Goal: Task Accomplishment & Management: Complete application form

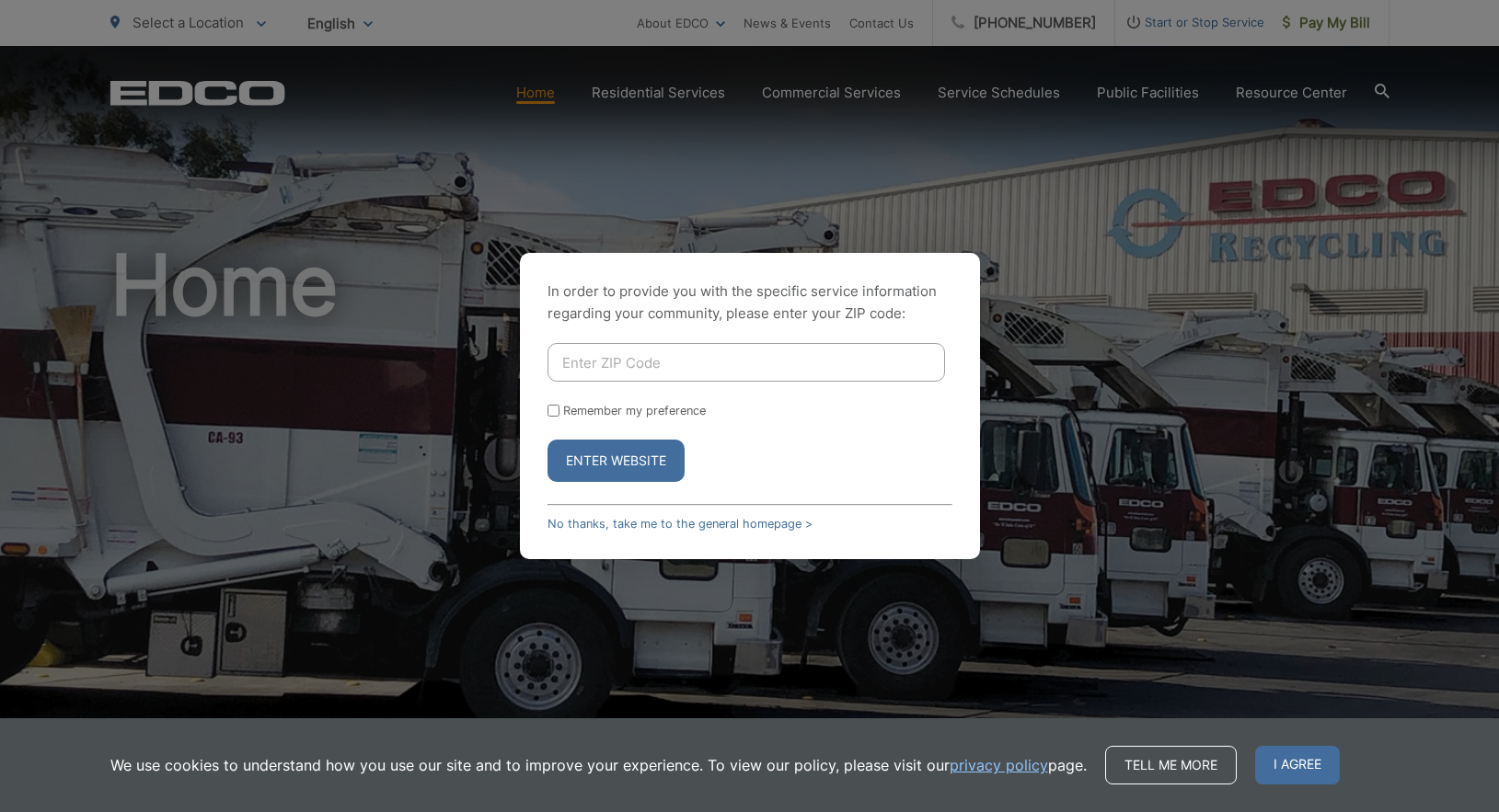
click at [630, 360] on input "Enter ZIP Code" at bounding box center [746, 362] width 397 height 38
type input "91941"
click at [603, 463] on button "Enter Website" at bounding box center [616, 460] width 137 height 42
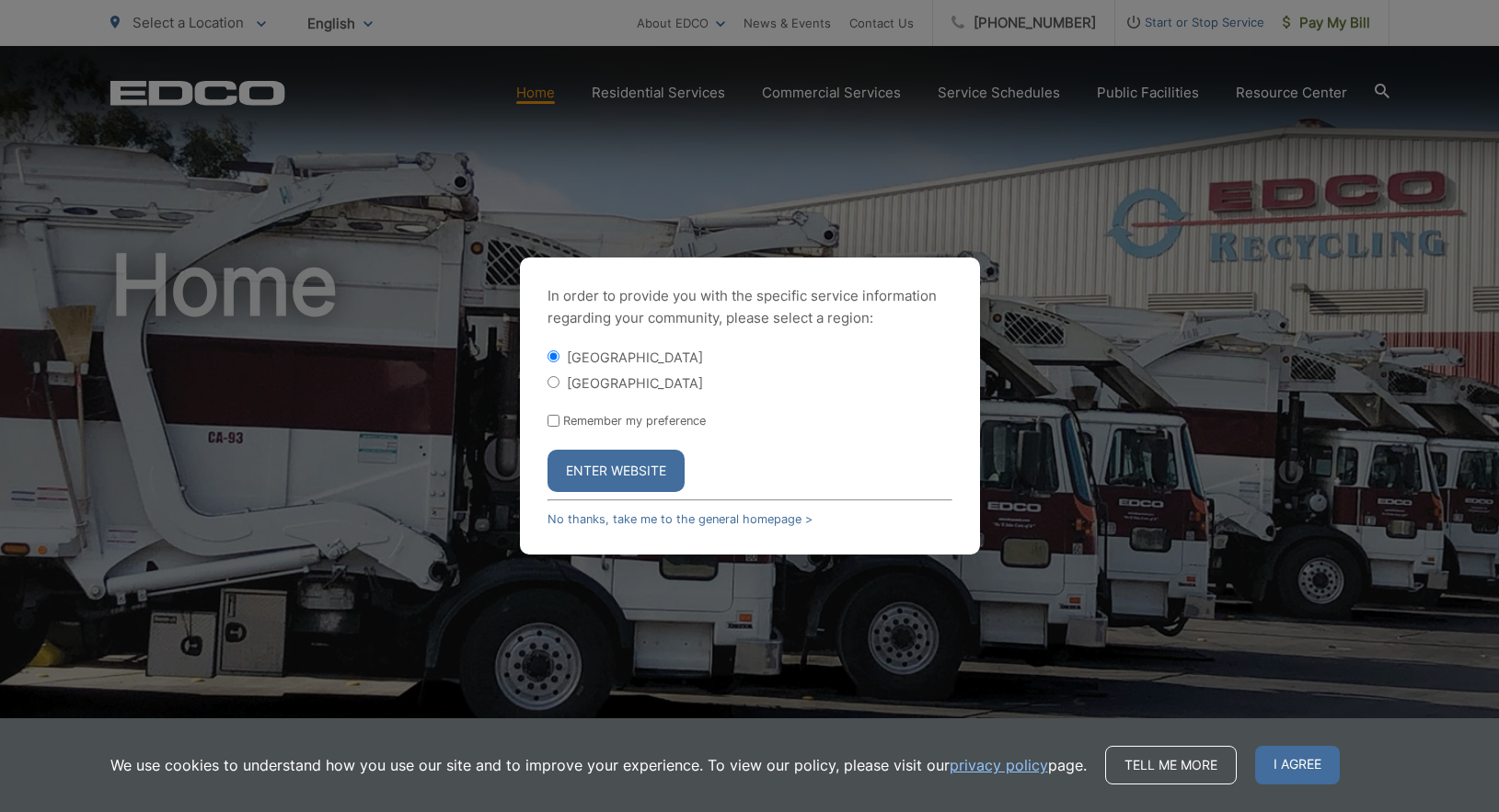
click at [603, 463] on button "Enter Website" at bounding box center [616, 471] width 137 height 42
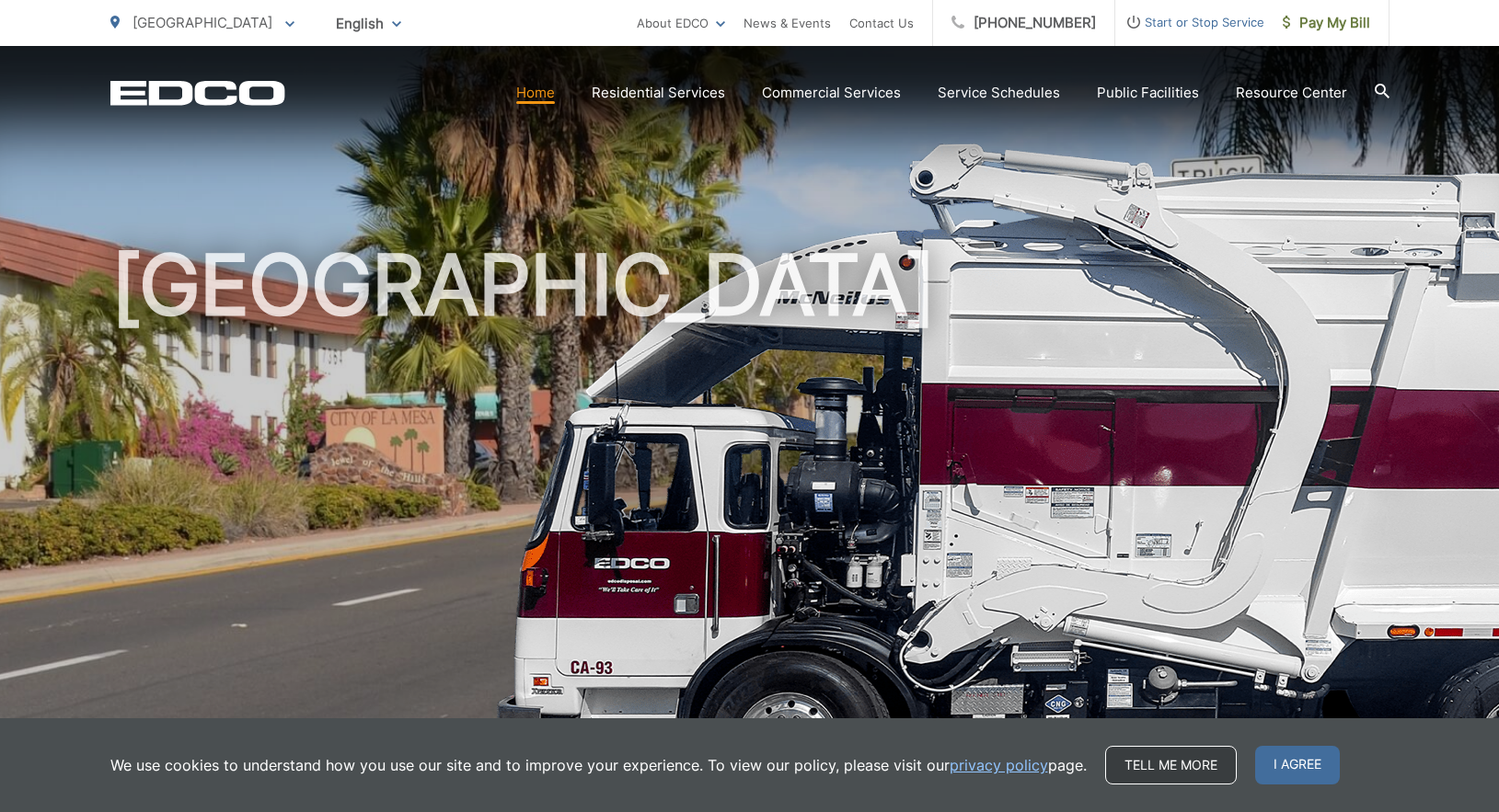
click at [1180, 761] on link "Tell me more" at bounding box center [1171, 765] width 131 height 38
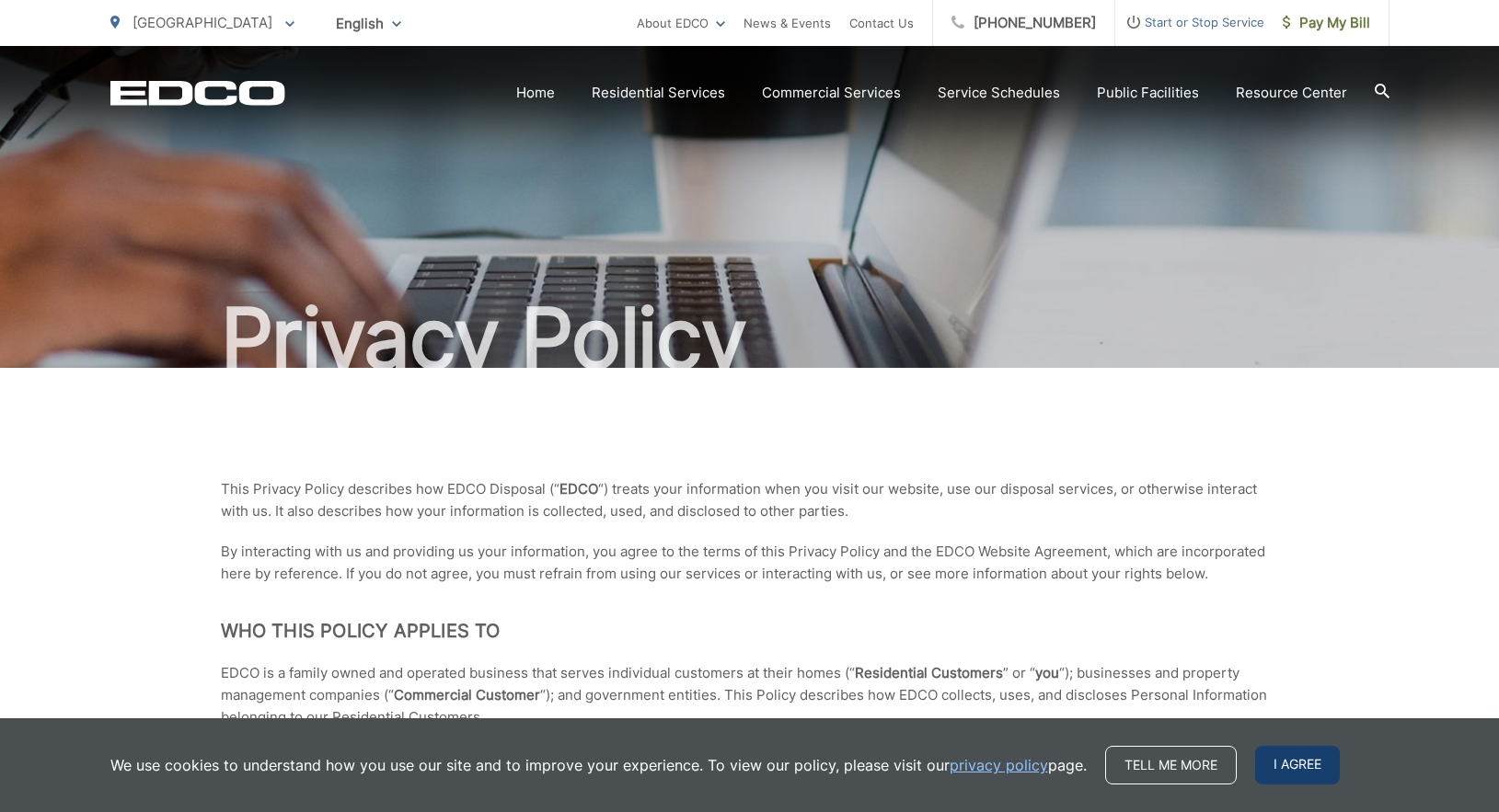
click at [1306, 766] on span "I agree" at bounding box center [1297, 765] width 84 height 38
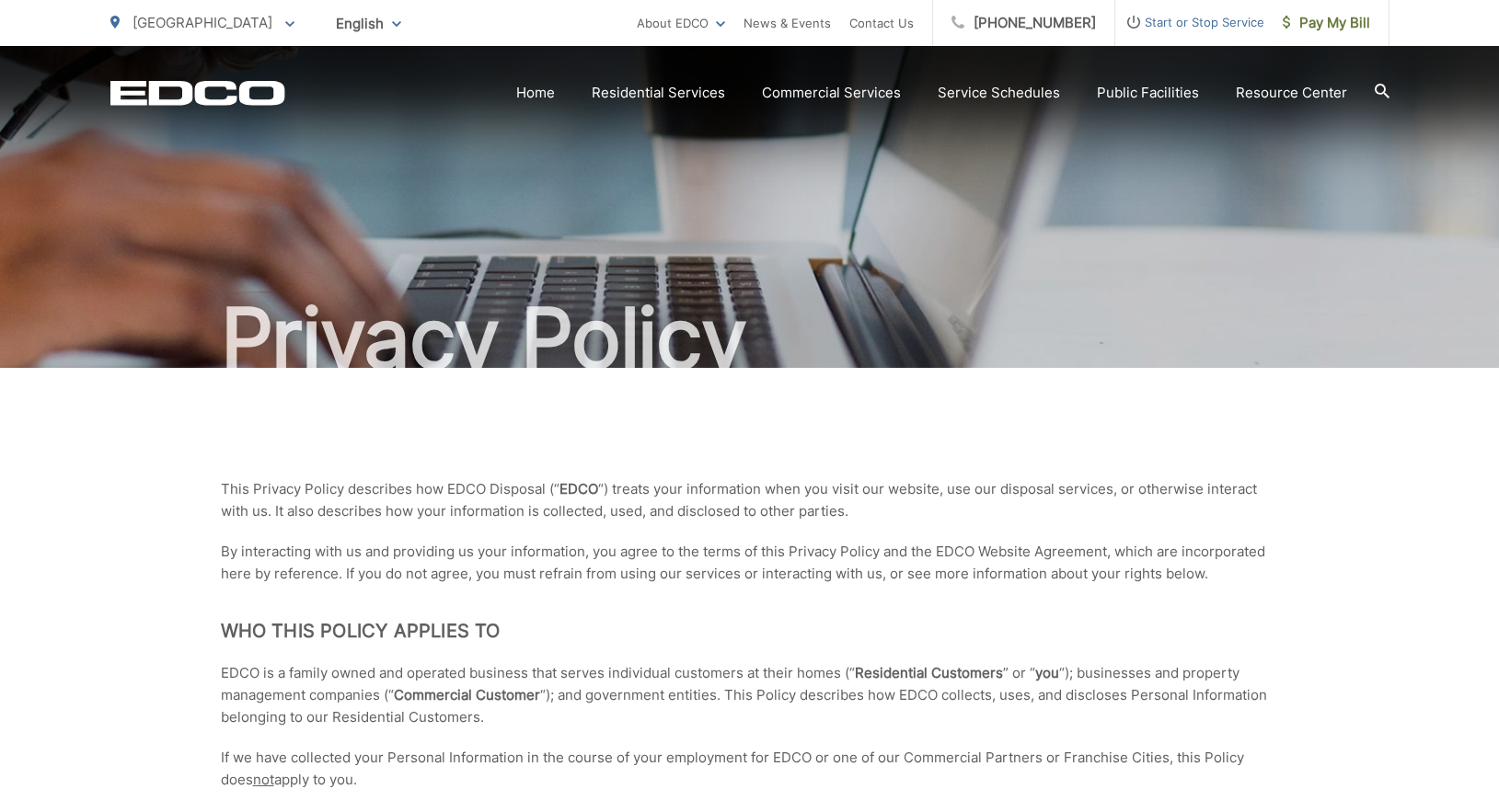
click at [843, 314] on h1 "Privacy Policy" at bounding box center [750, 338] width 1279 height 92
click at [535, 95] on link "Home" at bounding box center [535, 92] width 38 height 23
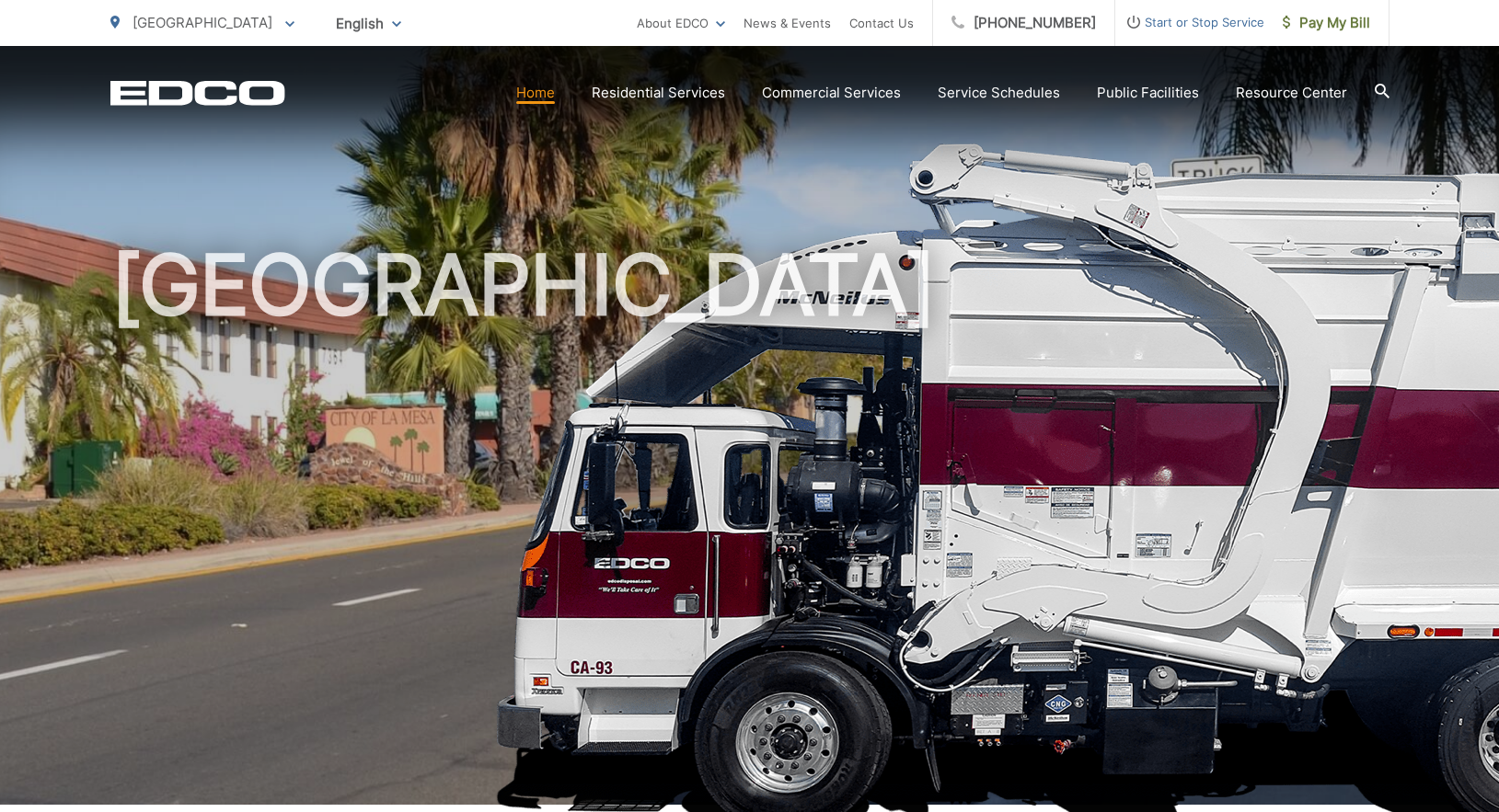
click at [1180, 23] on span "Start or Stop Service" at bounding box center [1190, 22] width 149 height 23
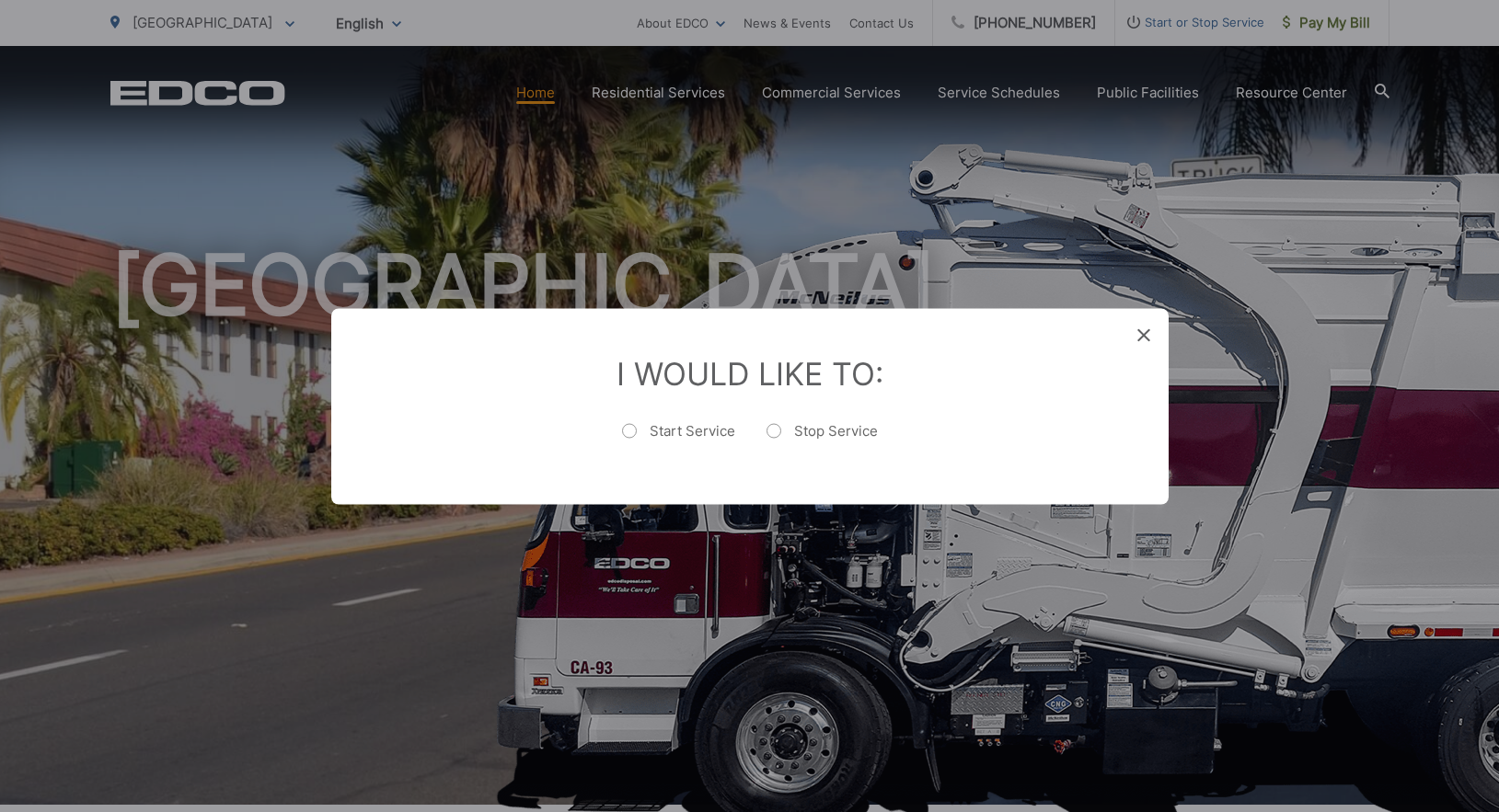
click at [773, 434] on label "Stop Service" at bounding box center [822, 440] width 112 height 37
radio input "true"
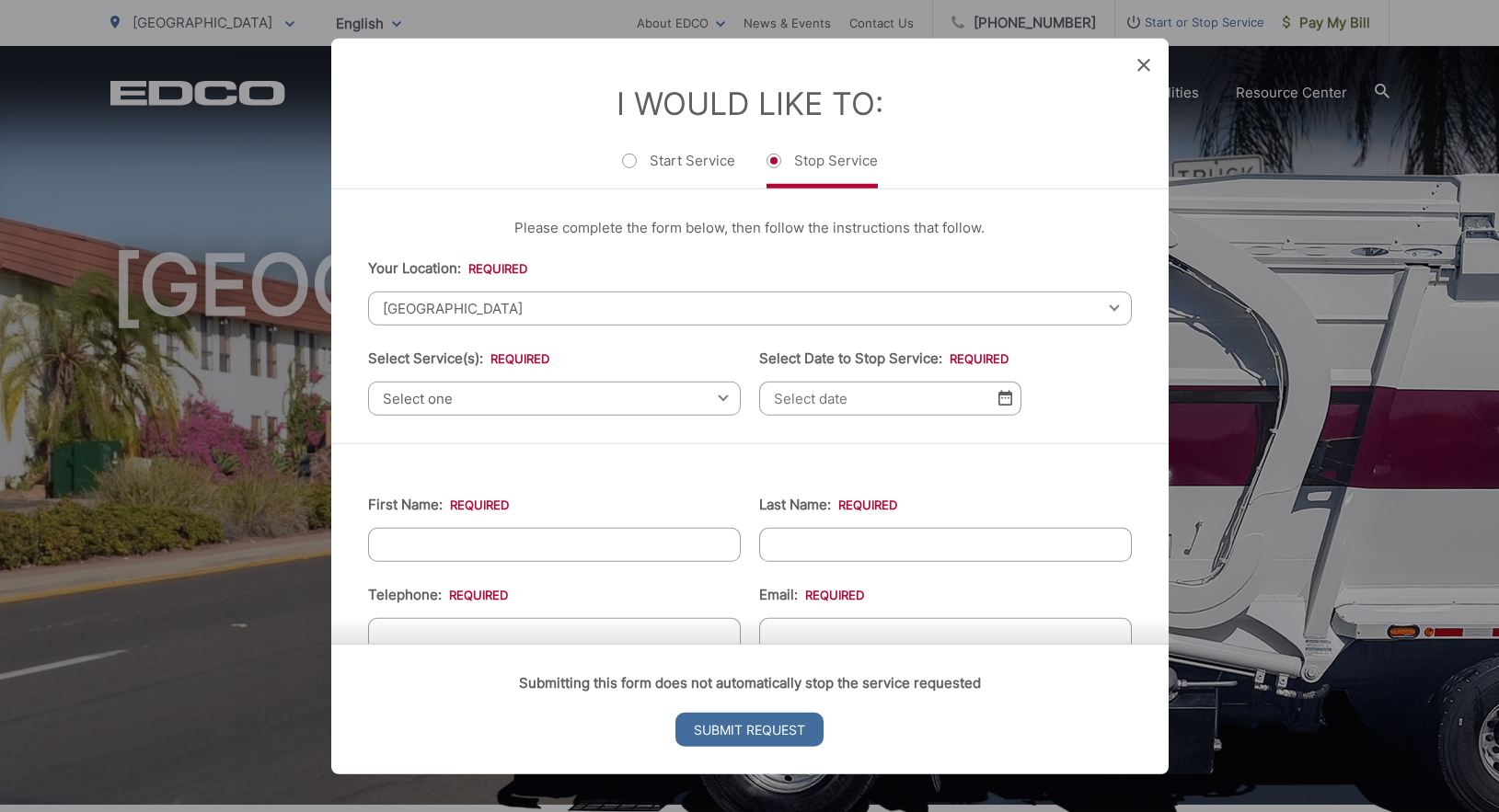
click at [726, 400] on span "Select one" at bounding box center [554, 397] width 373 height 34
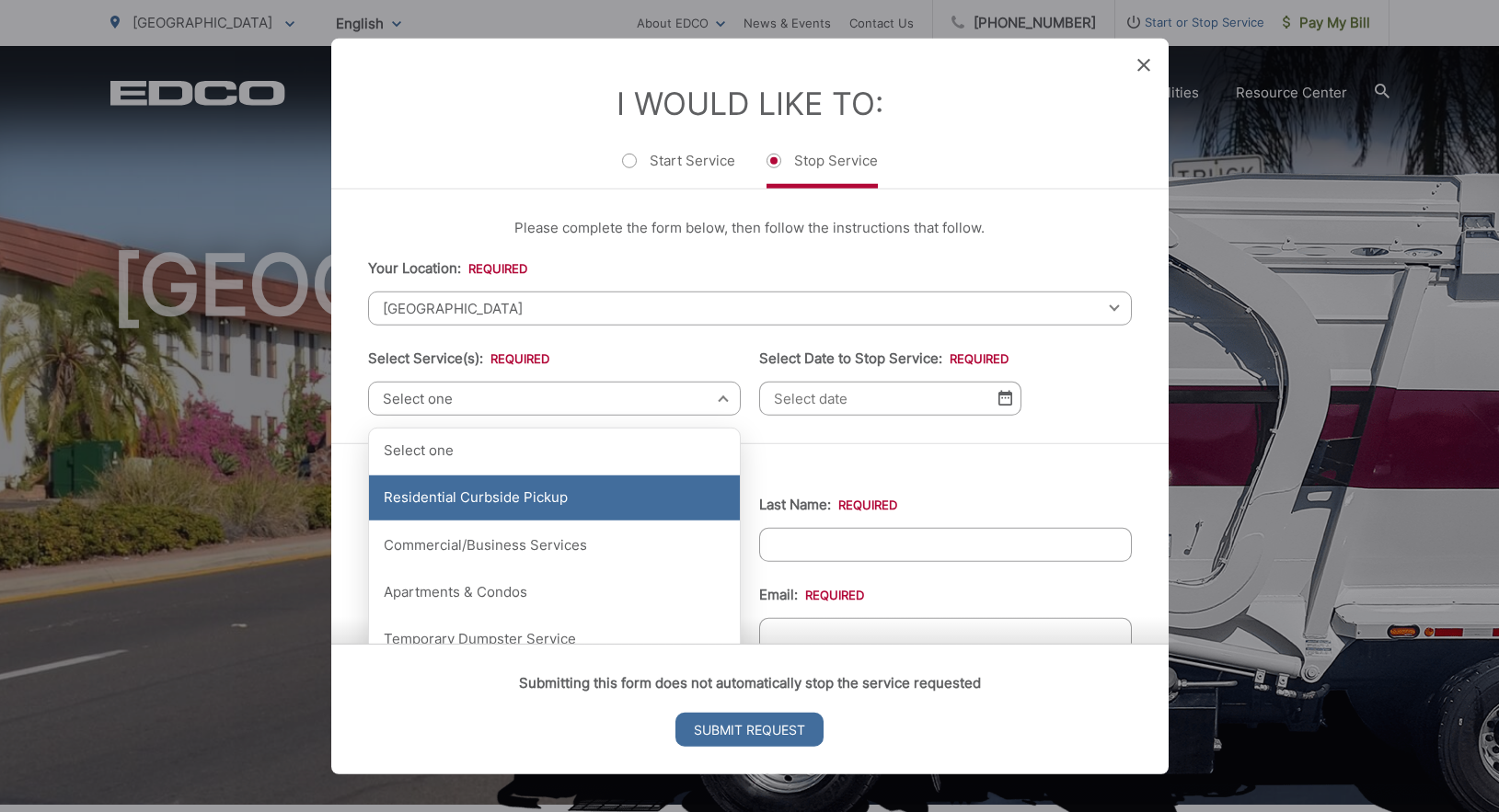
click at [623, 482] on div "Residential Curbside Pickup" at bounding box center [554, 497] width 371 height 46
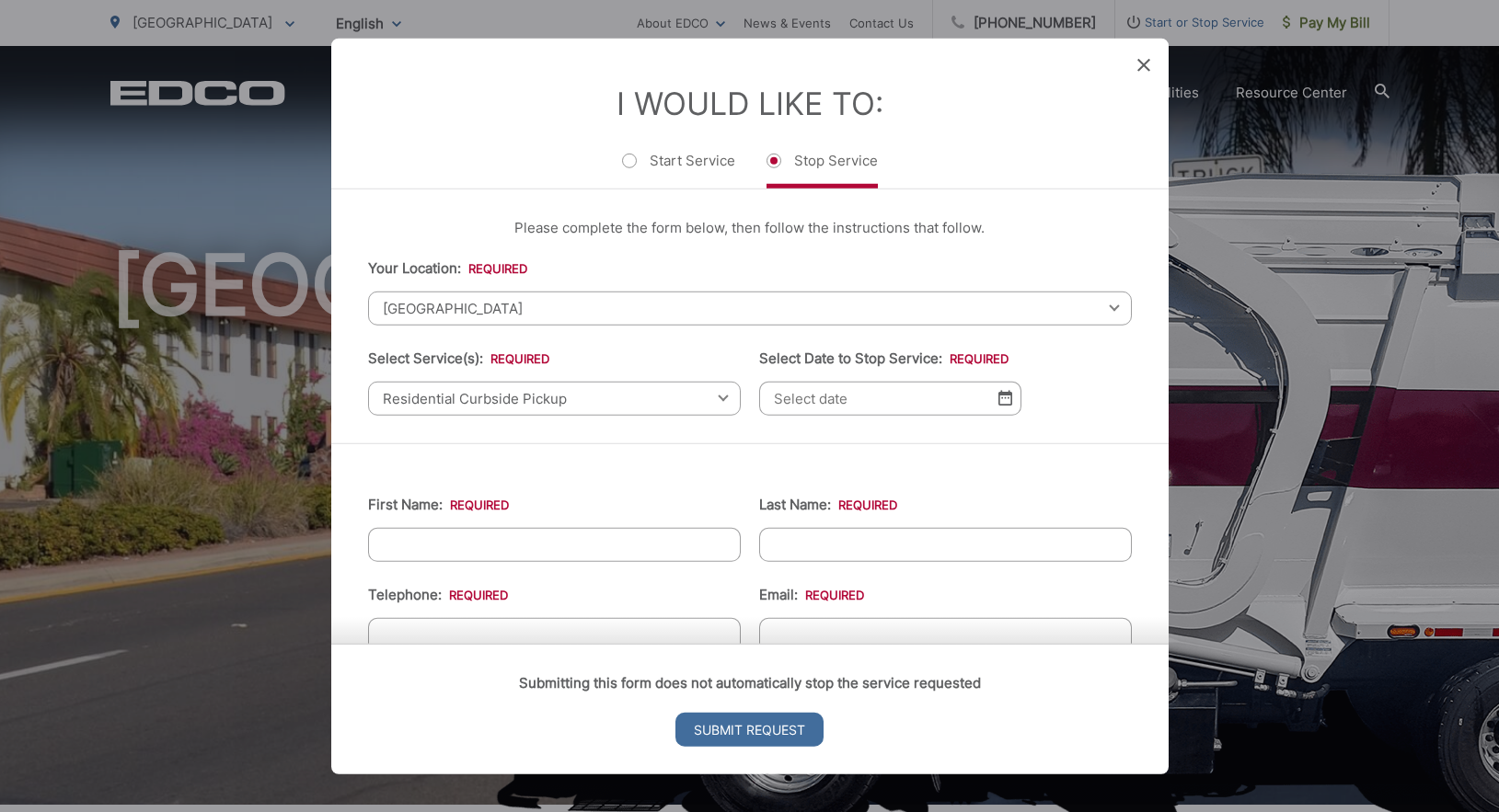
click at [1005, 406] on img at bounding box center [1006, 398] width 14 height 16
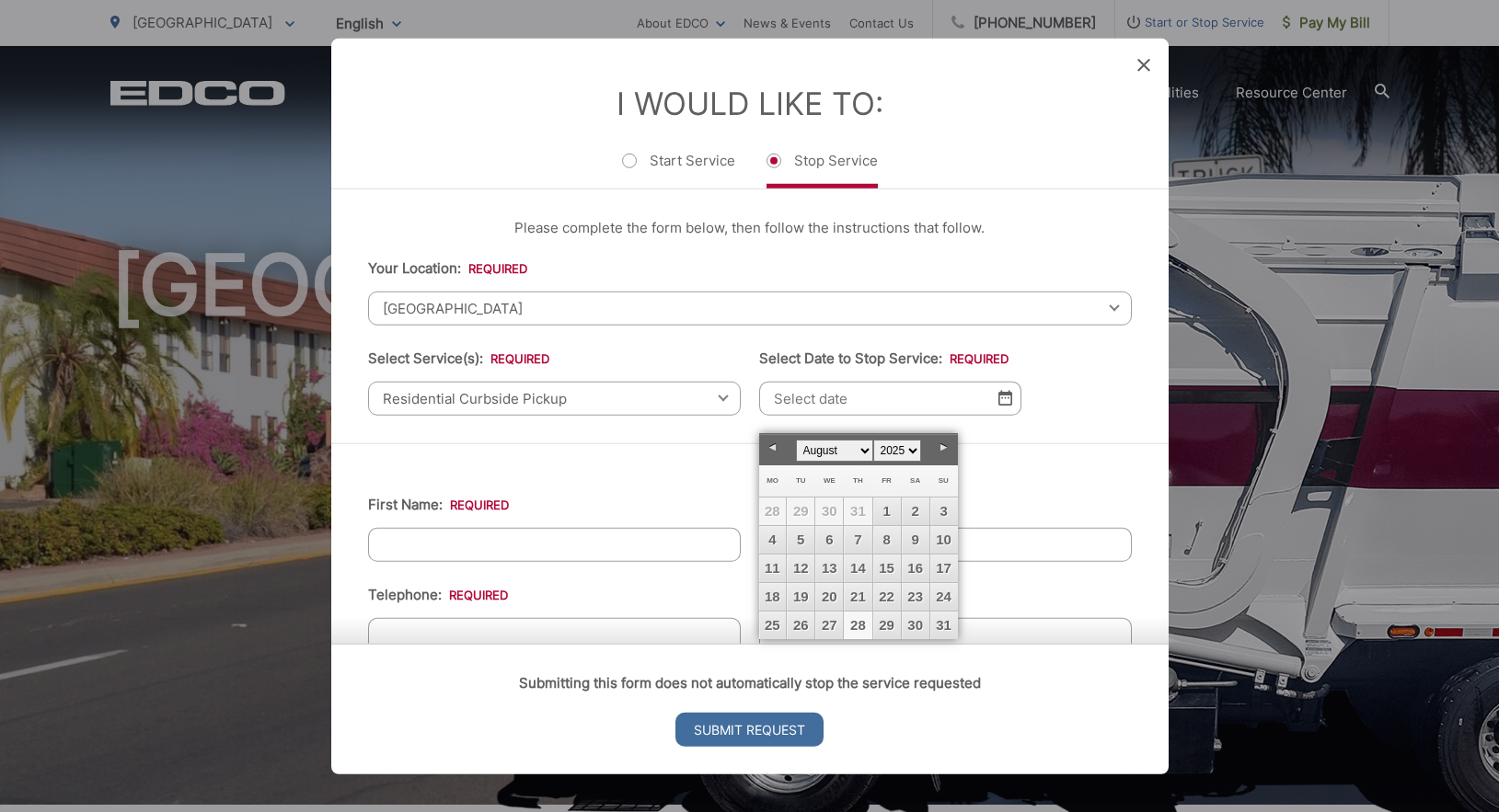
click at [863, 623] on link "28" at bounding box center [857, 626] width 27 height 27
type input "[DATE]"
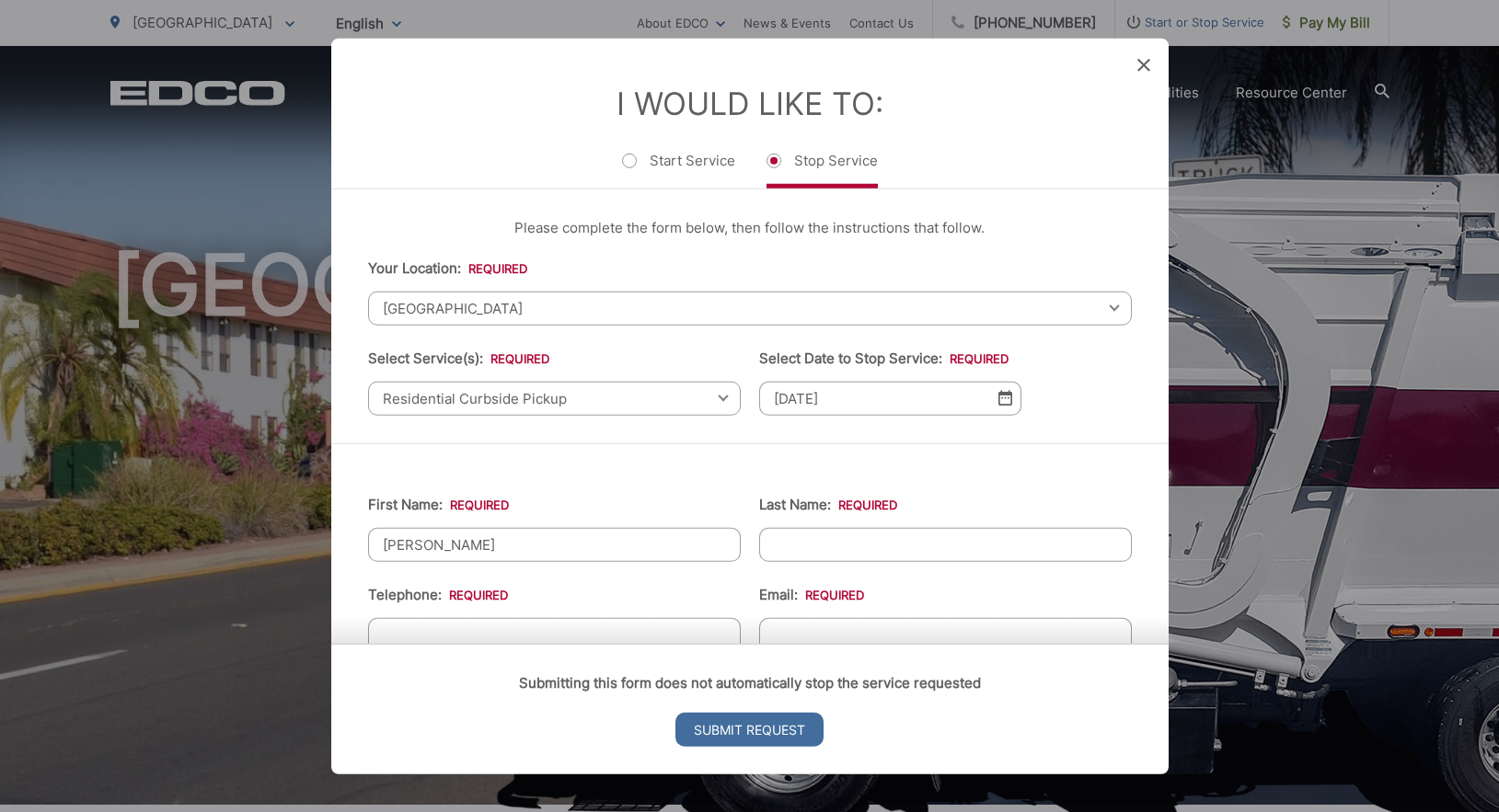
type input "[PERSON_NAME]"
type input "(___) ___-____"
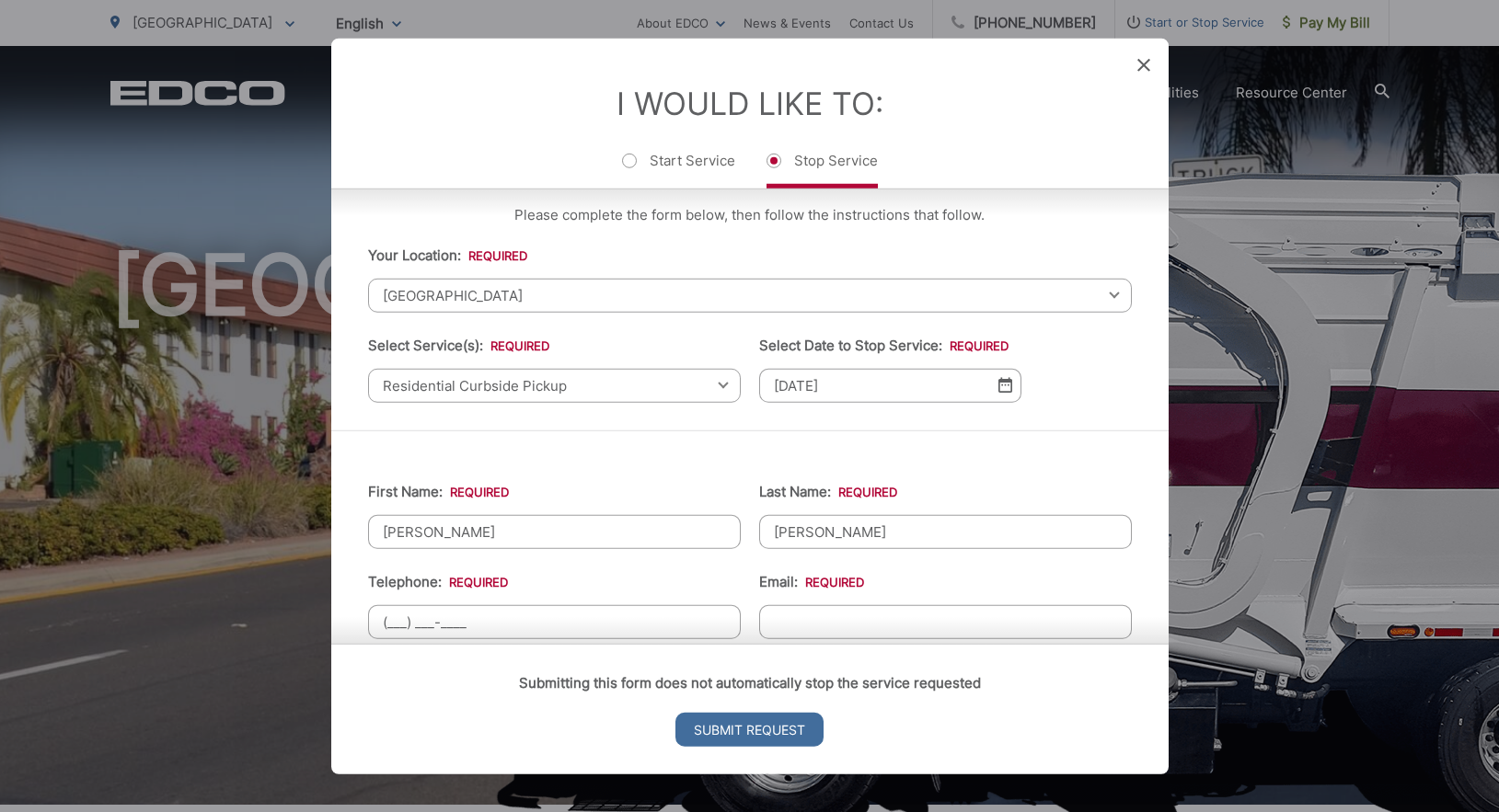
scroll to position [14, 0]
click at [1050, 232] on div "Please complete the form below, then follow the instructions that follow. Your …" at bounding box center [750, 301] width 838 height 254
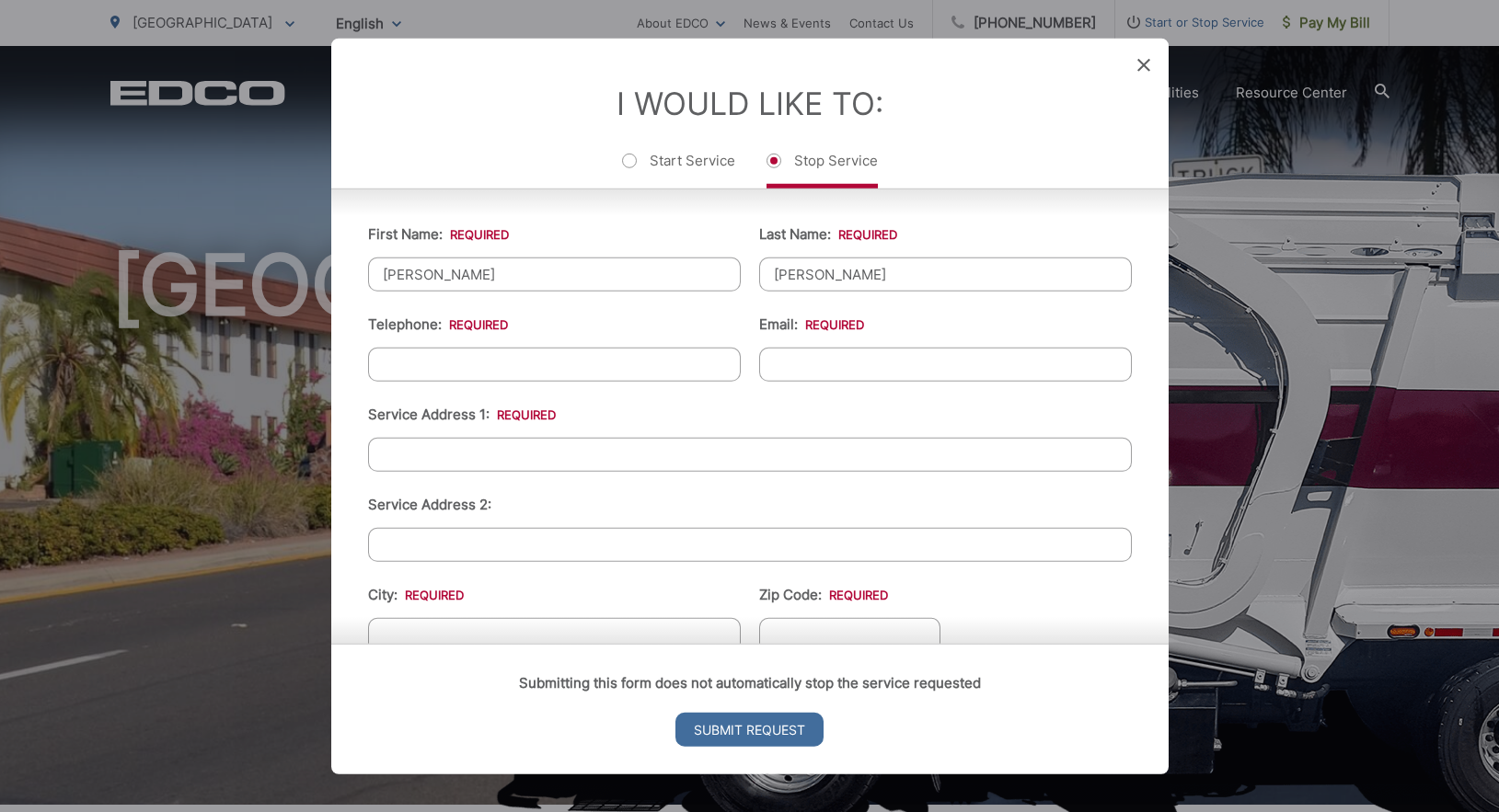
scroll to position [280, 0]
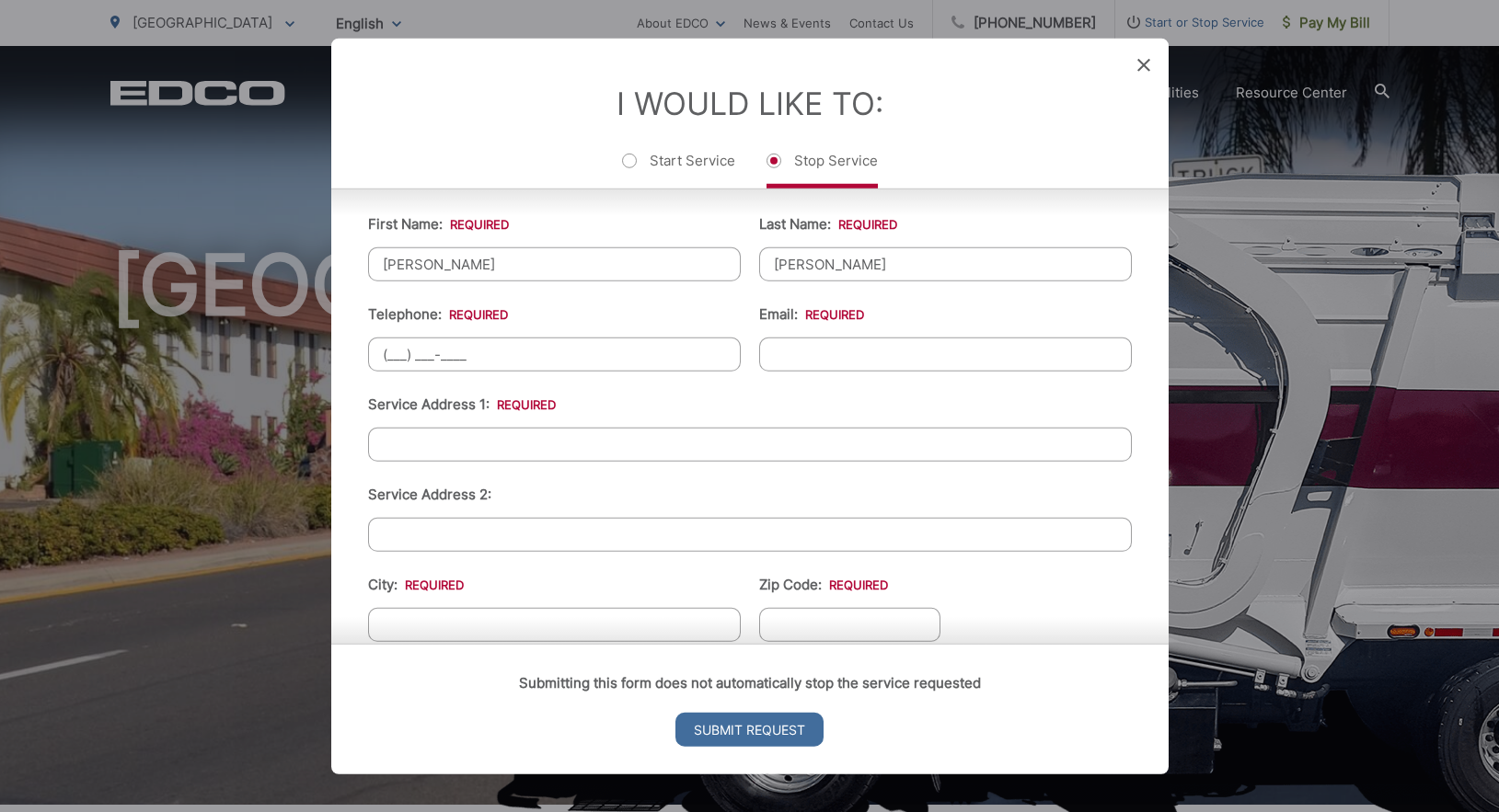
click at [402, 371] on input "(___) ___-____" at bounding box center [554, 353] width 373 height 34
type input "[PHONE_NUMBER]"
type input "[EMAIL_ADDRESS][DOMAIN_NAME]"
type input "[STREET_ADDRESS][PERSON_NAME]"
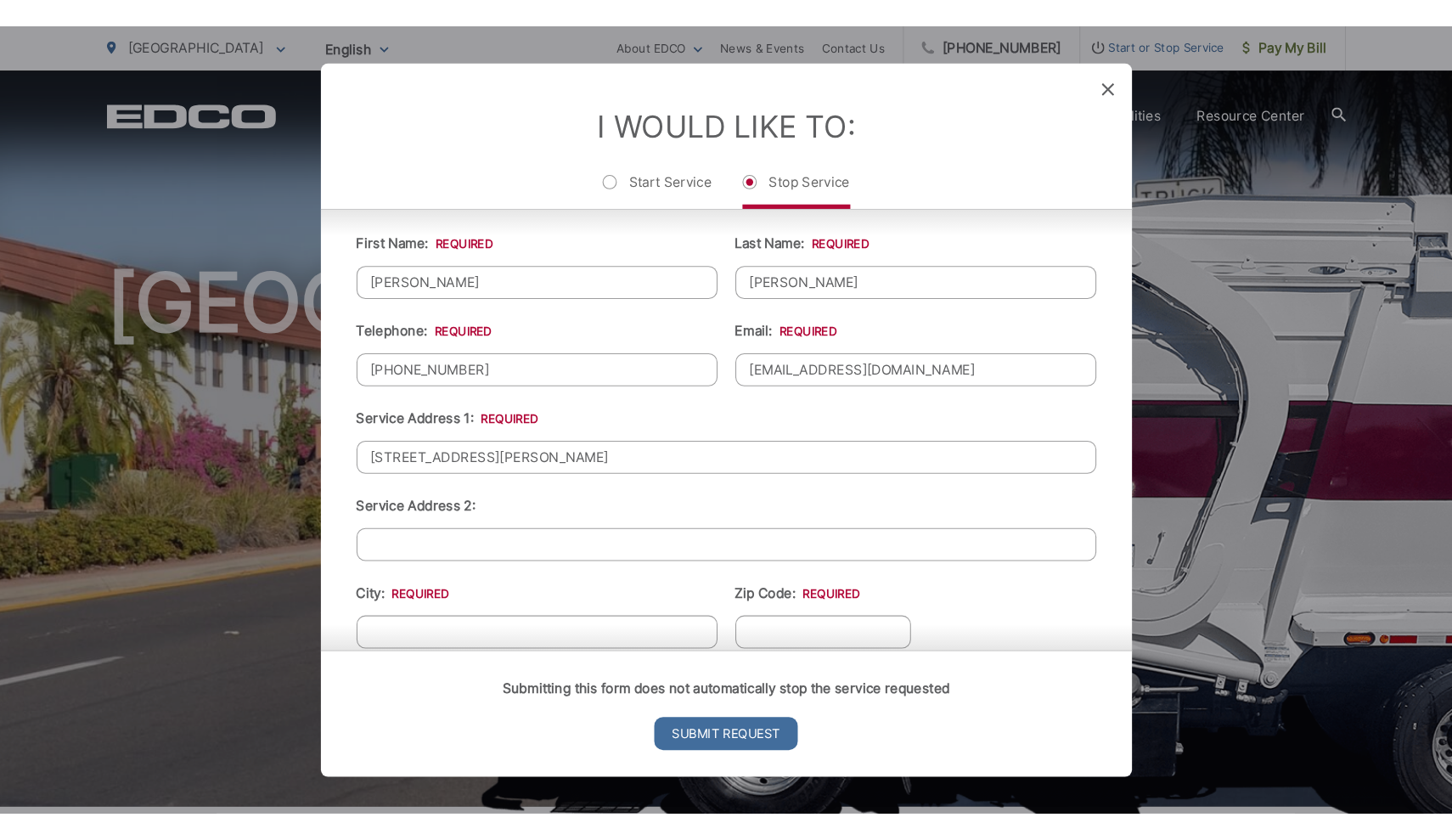
scroll to position [262, 0]
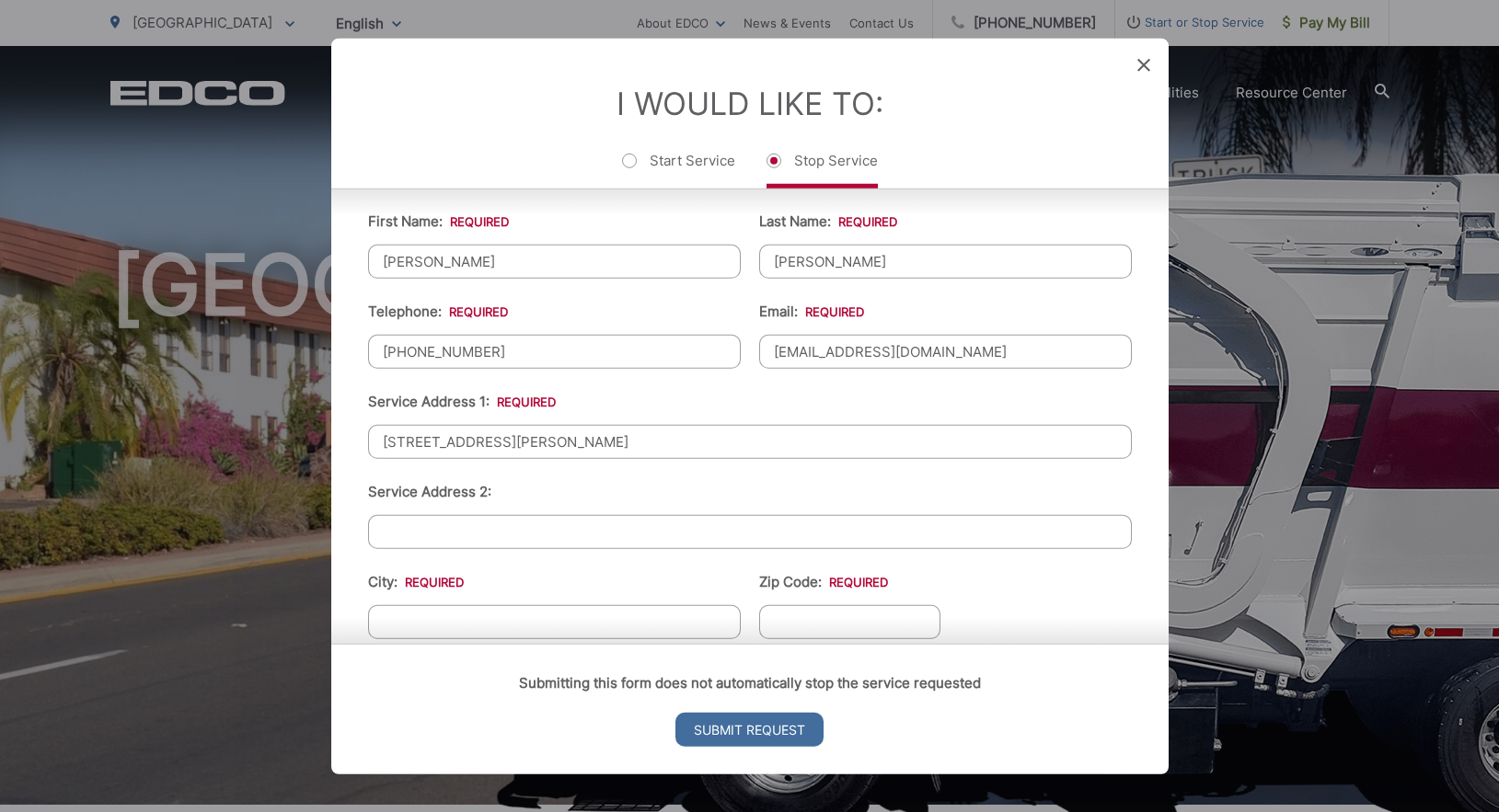
click at [1092, 644] on div "Submitting this form does not automatically stop the service requested Submit R…" at bounding box center [750, 709] width 838 height 130
drag, startPoint x: 962, startPoint y: 68, endPoint x: 985, endPoint y: 44, distance: 33.2
click at [961, 21] on div "Entry Status None In Progress Completed None None In Progress Completed I Would…" at bounding box center [750, 406] width 1499 height 812
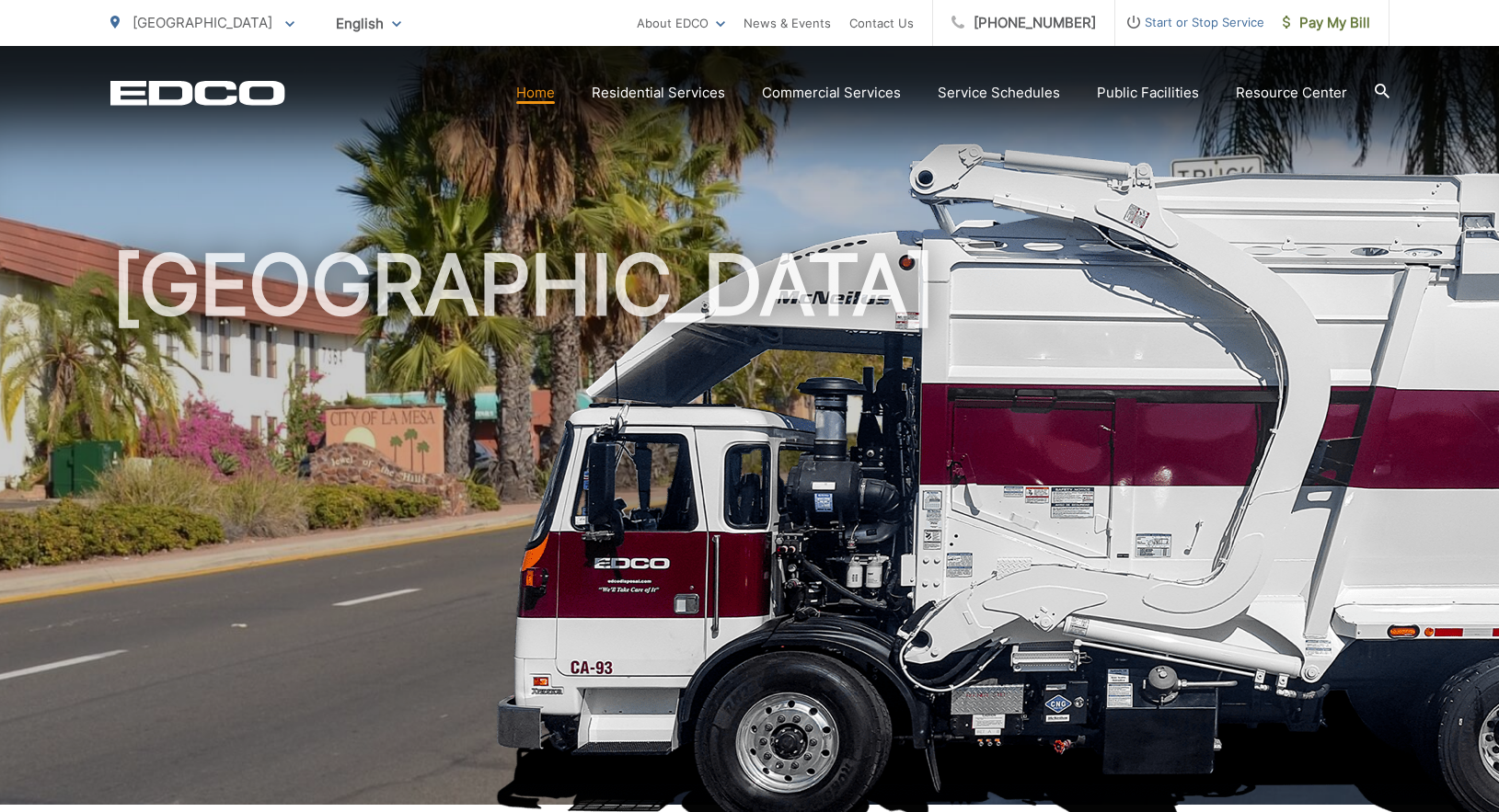
click at [1211, 19] on span "Start or Stop Service" at bounding box center [1190, 22] width 149 height 23
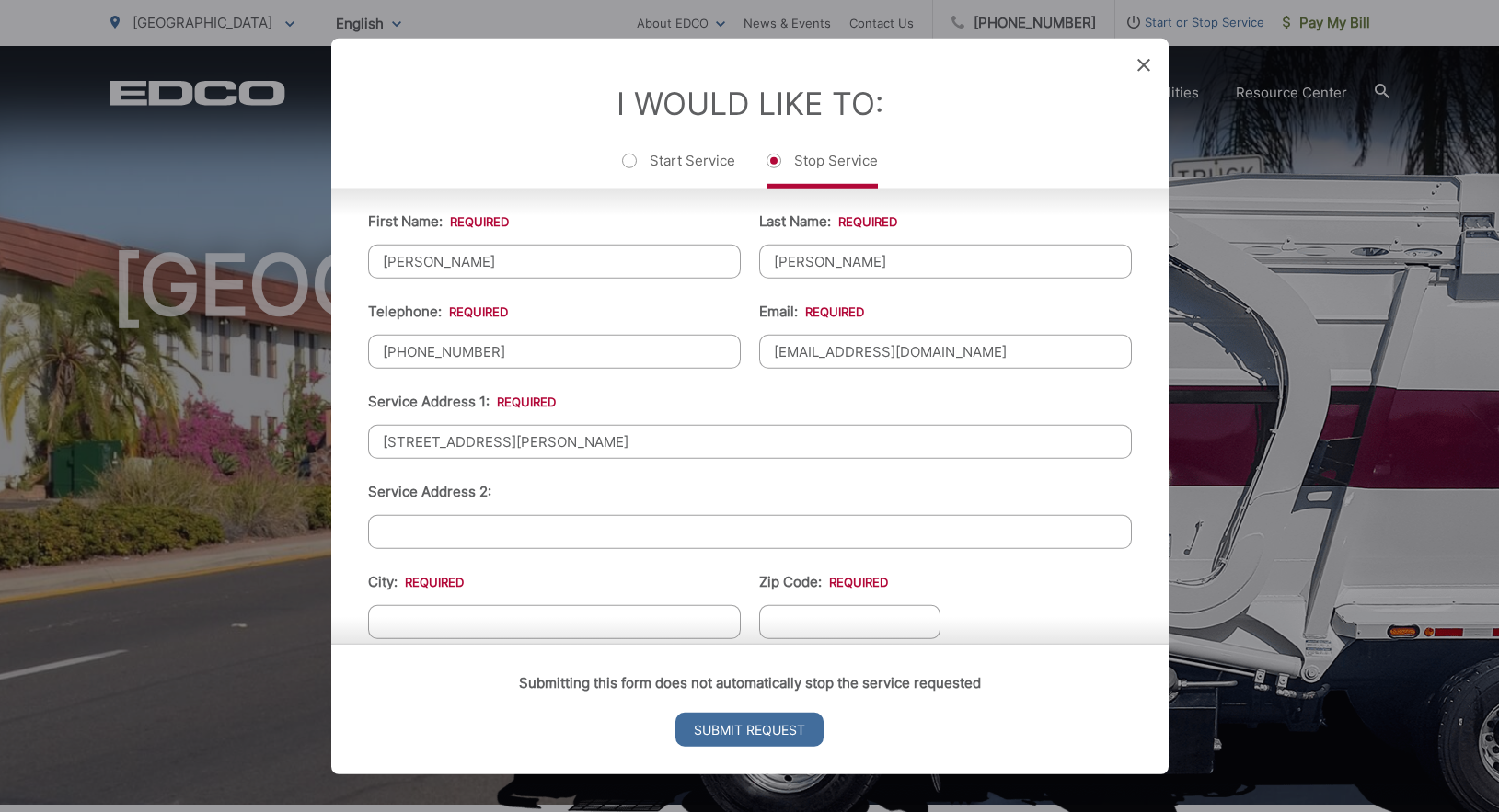
drag, startPoint x: 992, startPoint y: 68, endPoint x: 987, endPoint y: 28, distance: 40.3
click at [987, 28] on div "Entry Status None In Progress Completed None None In Progress Completed I Would…" at bounding box center [750, 406] width 1499 height 812
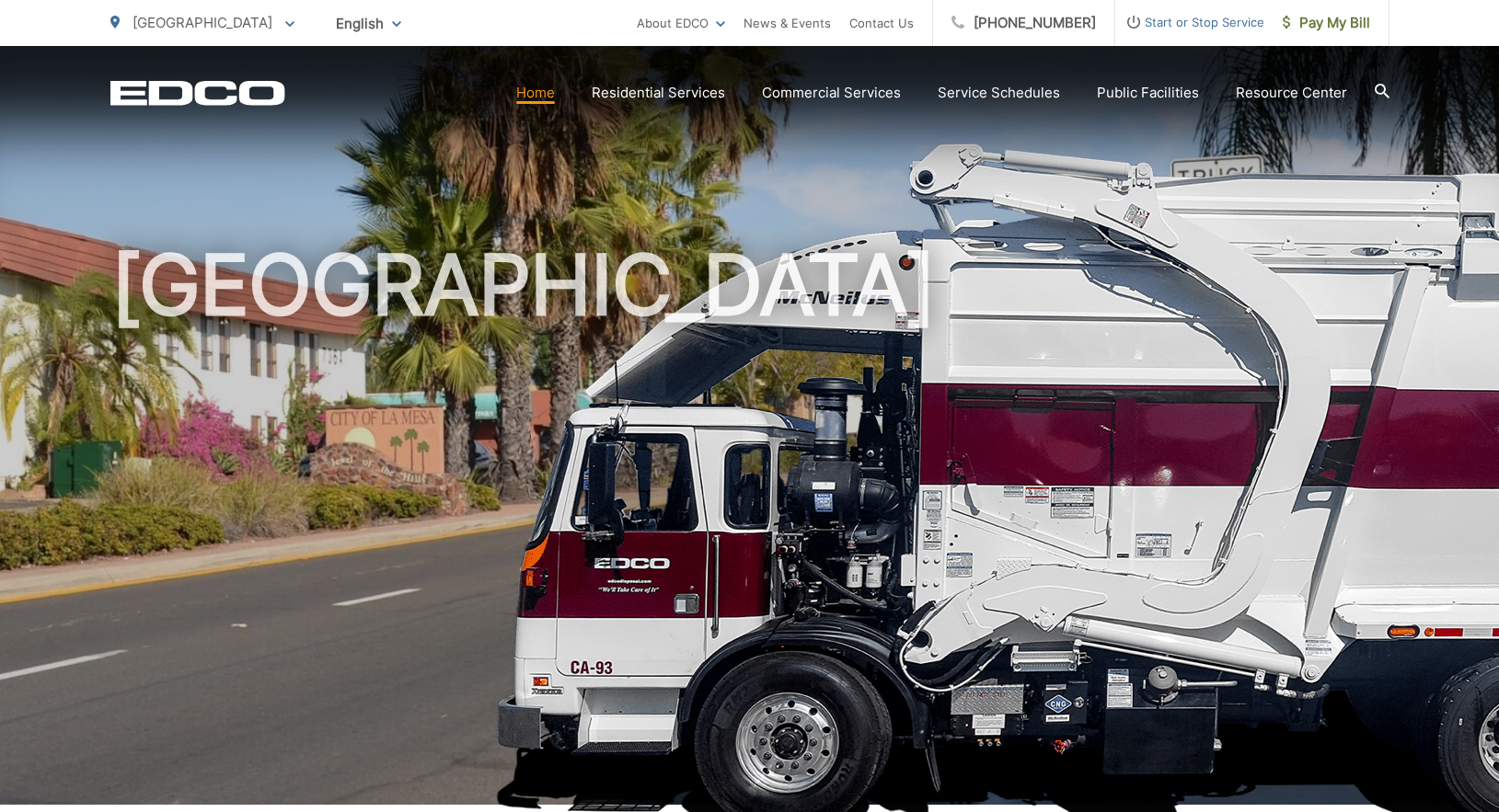
click at [1204, 30] on span "Start or Stop Service" at bounding box center [1190, 22] width 149 height 23
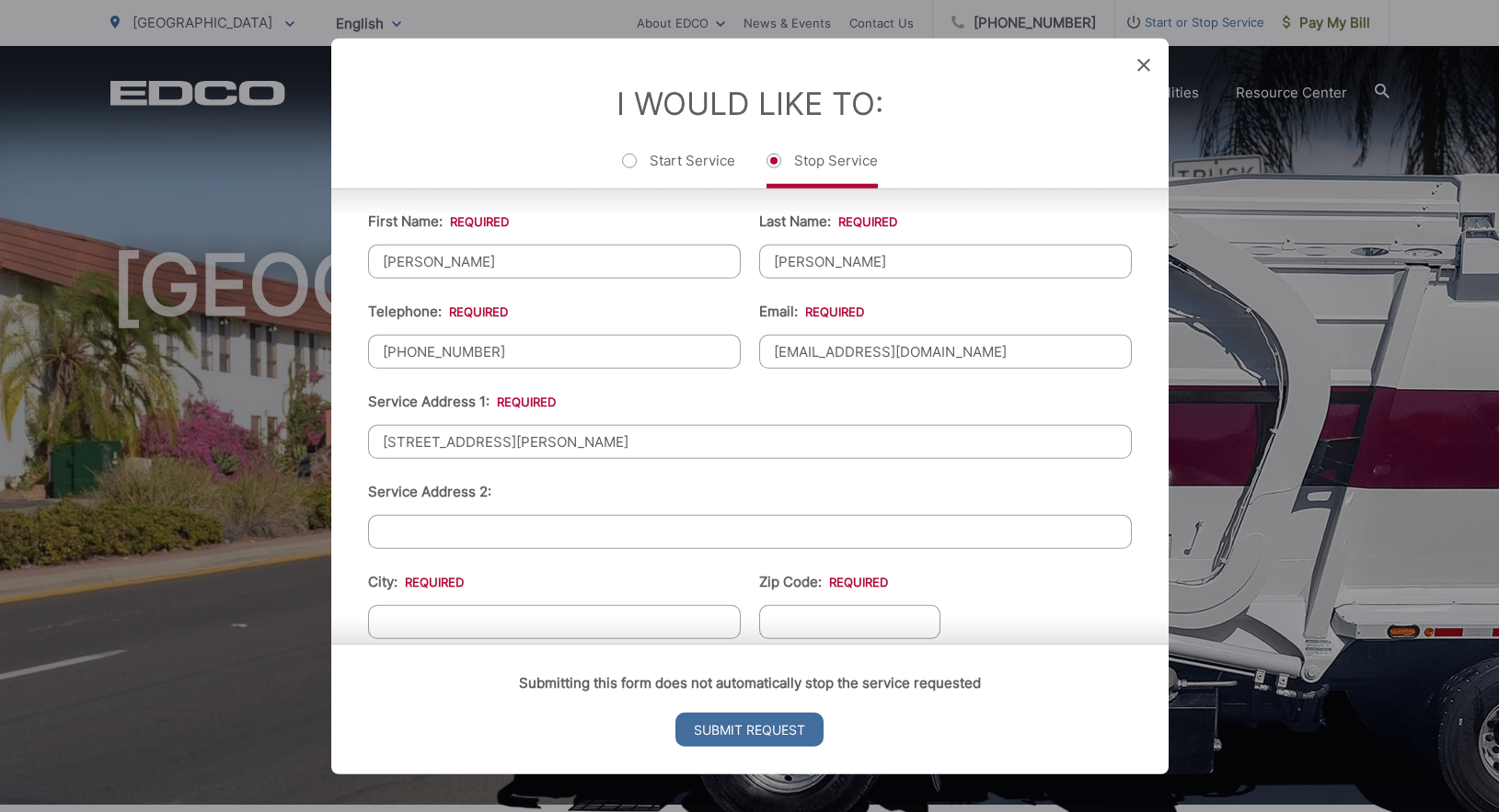
click at [600, 644] on div "Submitting this form does not automatically stop the service requested Submit R…" at bounding box center [750, 709] width 838 height 130
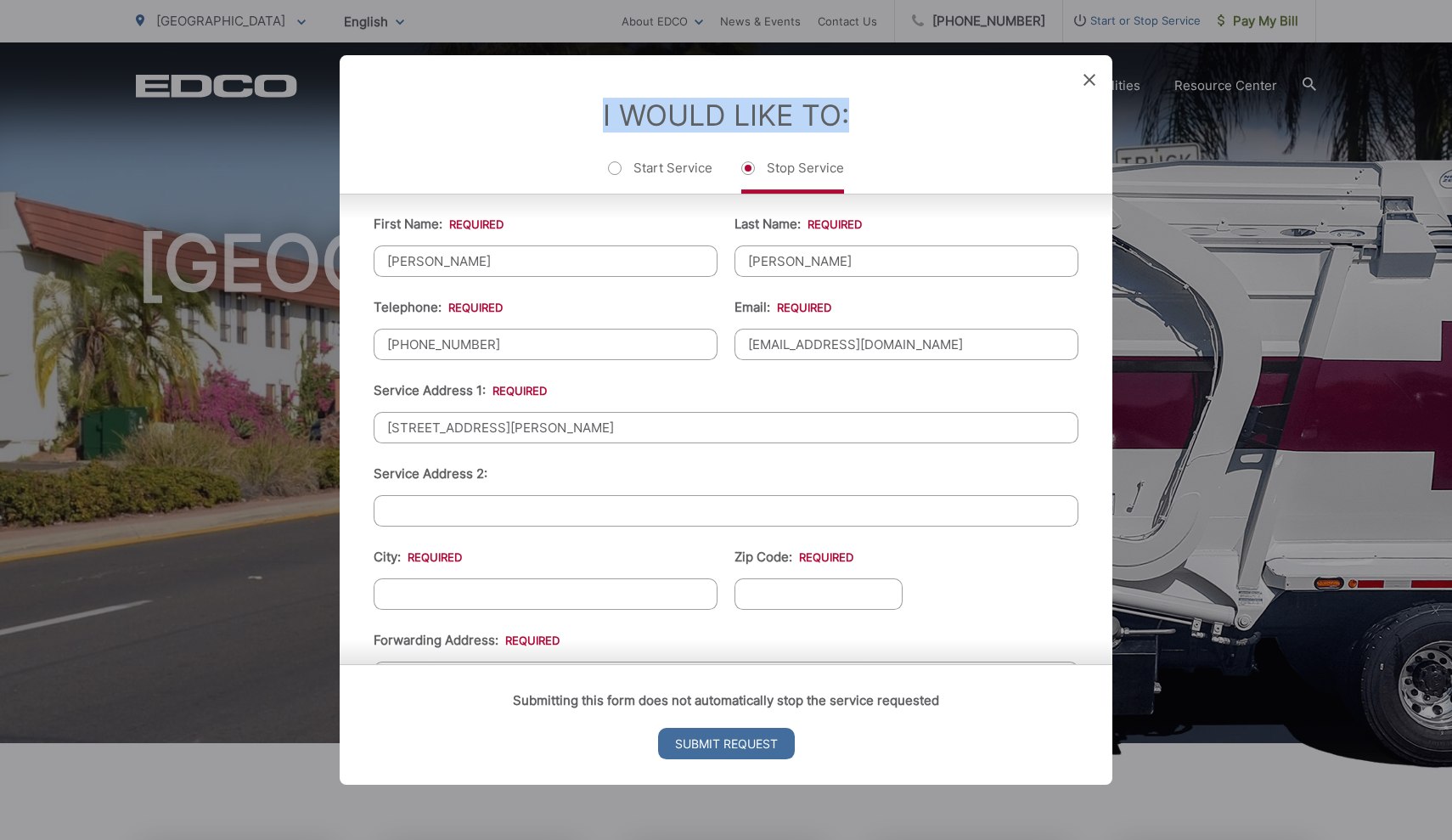
drag, startPoint x: 929, startPoint y: 99, endPoint x: 929, endPoint y: 44, distance: 55.0
click at [929, 44] on div "Entry Status None In Progress Completed None None In Progress Completed I Would…" at bounding box center [726, 420] width 1452 height 840
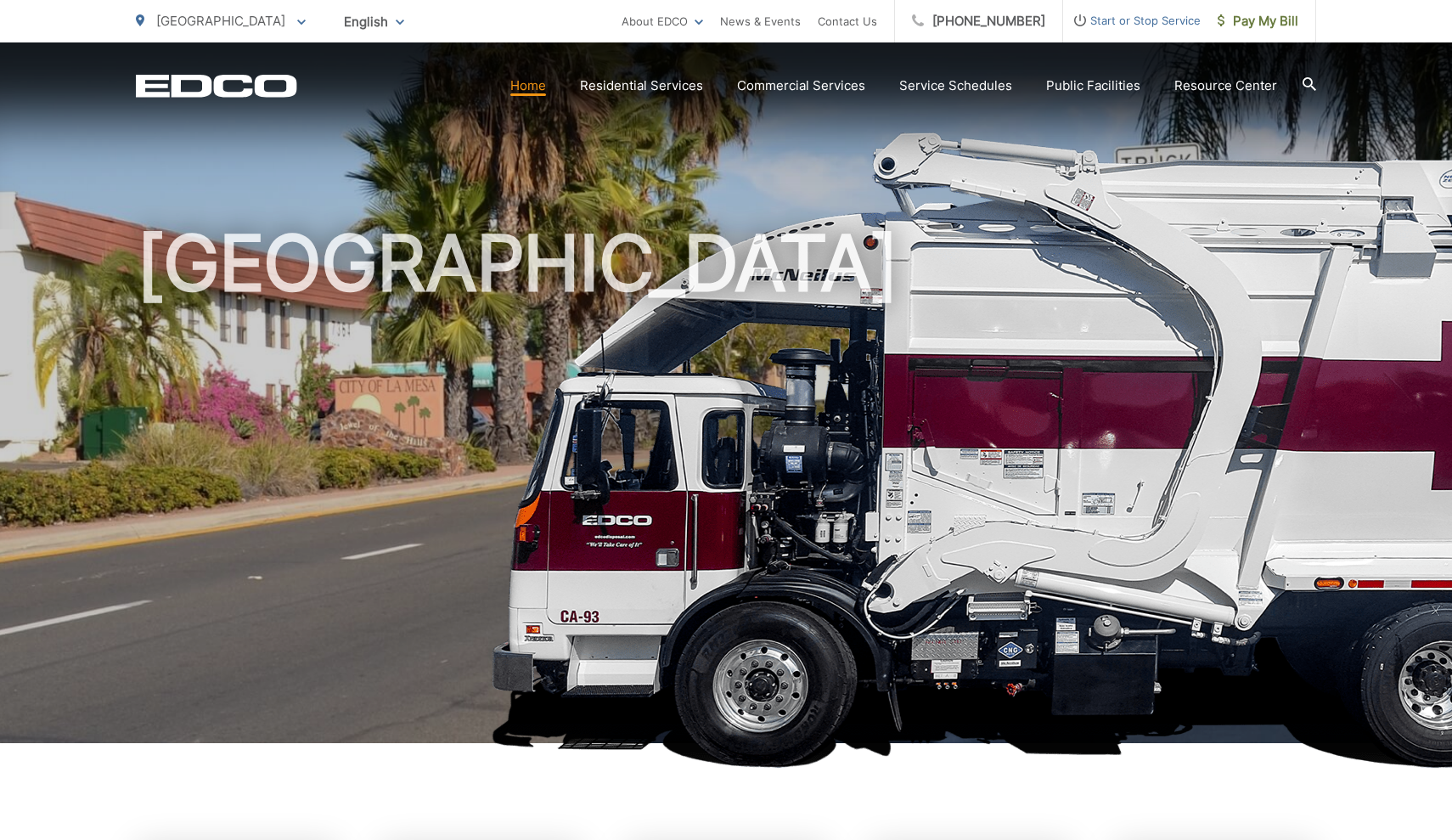
click at [1162, 24] on span "Start or Stop Service" at bounding box center [1132, 20] width 138 height 21
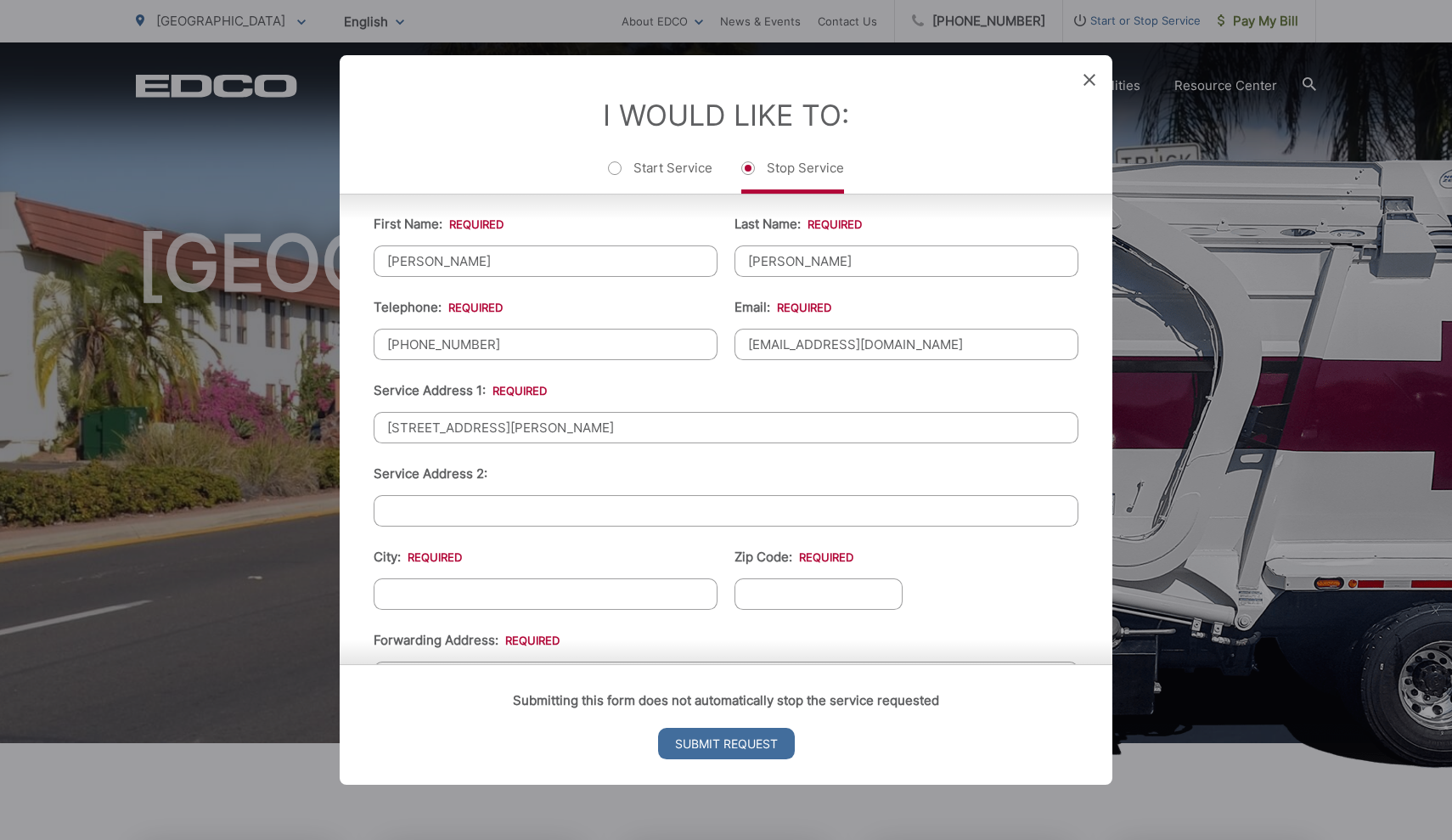
click at [405, 602] on input "City: *" at bounding box center [546, 594] width 344 height 32
type input "La Mesa"
type input "91941"
click at [726, 743] on input "Submit Request" at bounding box center [726, 743] width 137 height 32
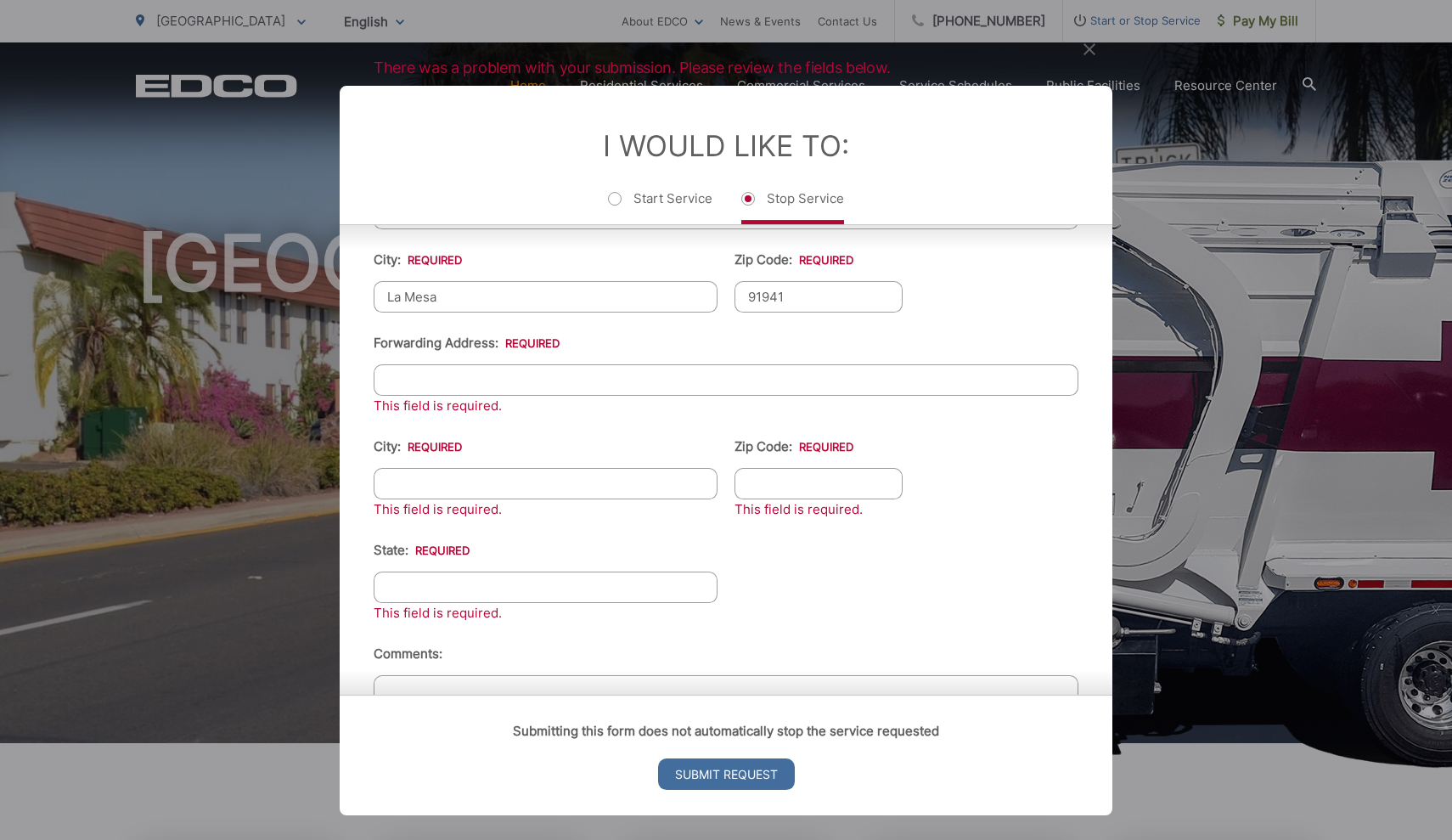
scroll to position [568, 0]
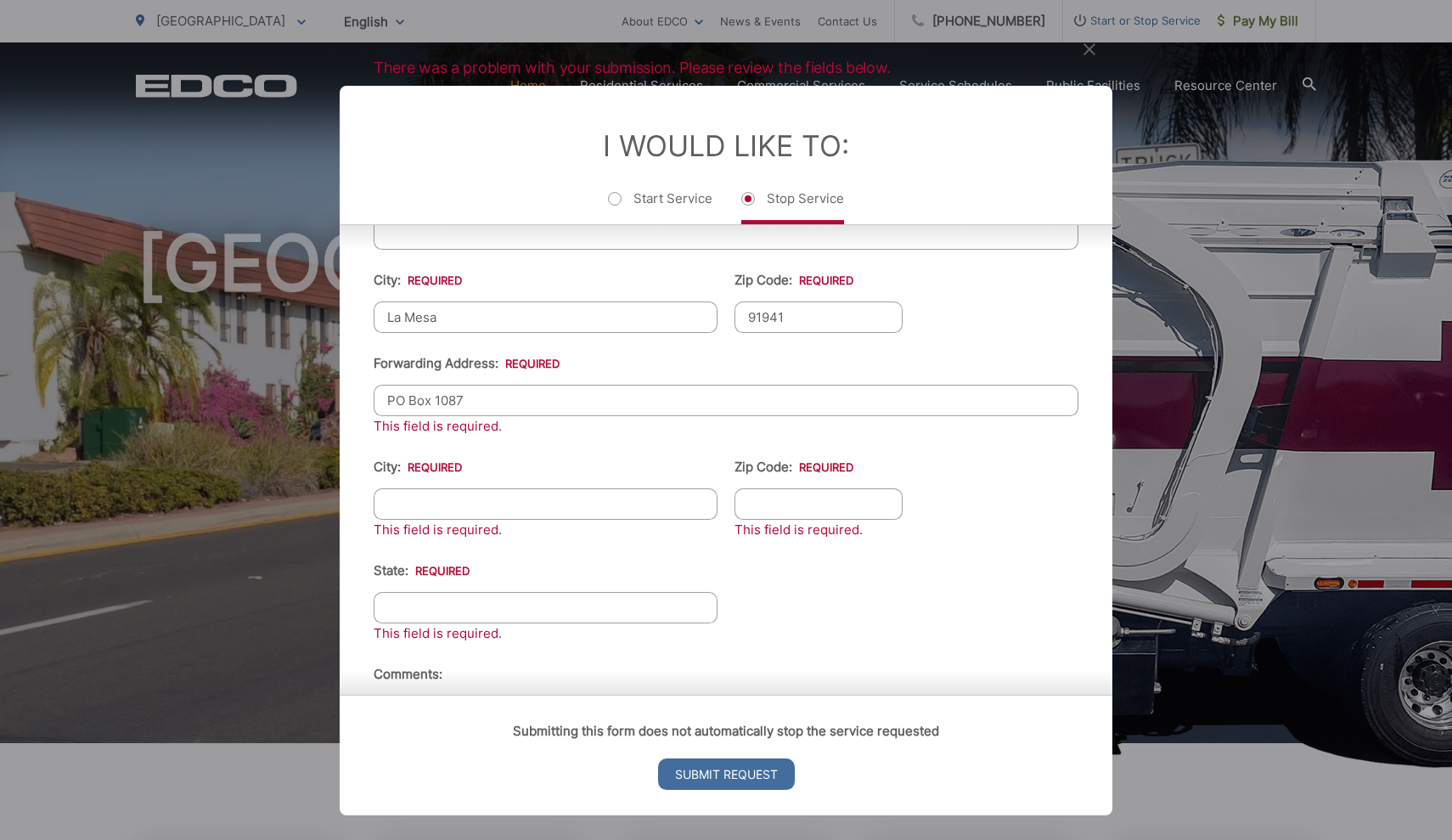
type input "PO Box 1087"
type input "Idyllwild"
type input "92549"
type input "CA"
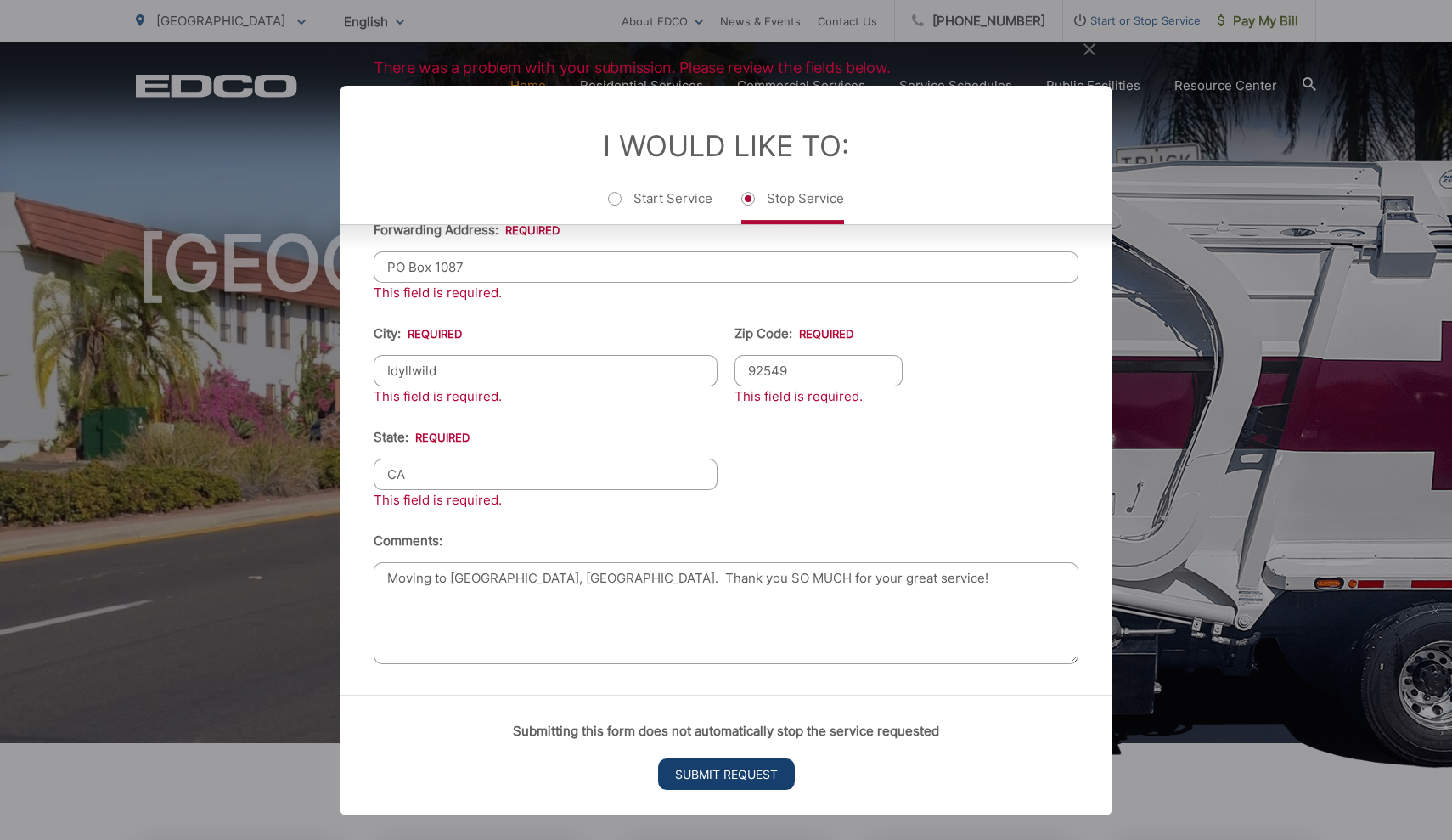
type textarea "Moving to [GEOGRAPHIC_DATA], [GEOGRAPHIC_DATA]. Thank you SO MUCH for your grea…"
click at [749, 749] on input "Submit Request" at bounding box center [726, 774] width 137 height 32
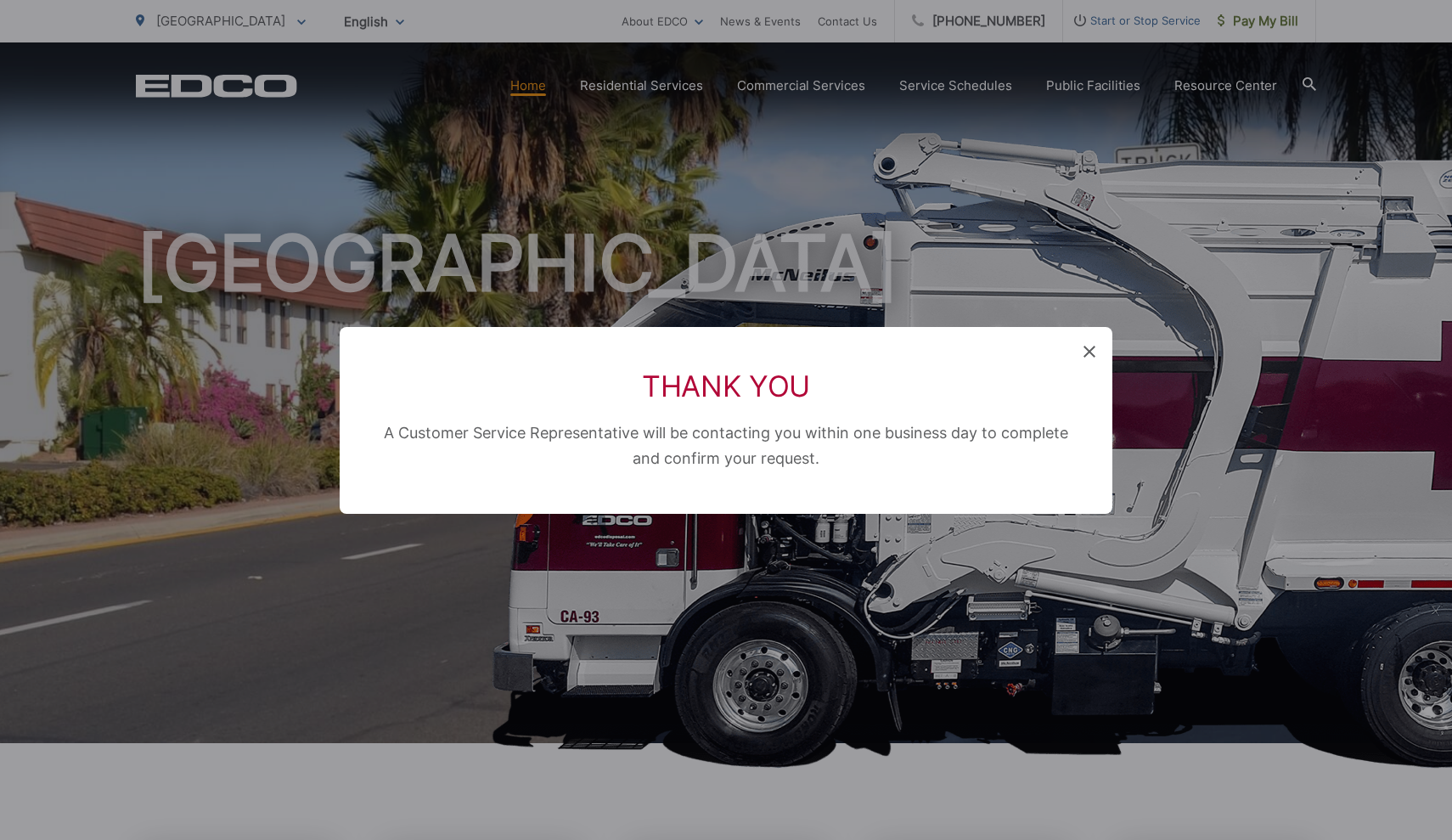
click at [1086, 351] on icon at bounding box center [1089, 351] width 12 height 12
